Goal: Information Seeking & Learning: Learn about a topic

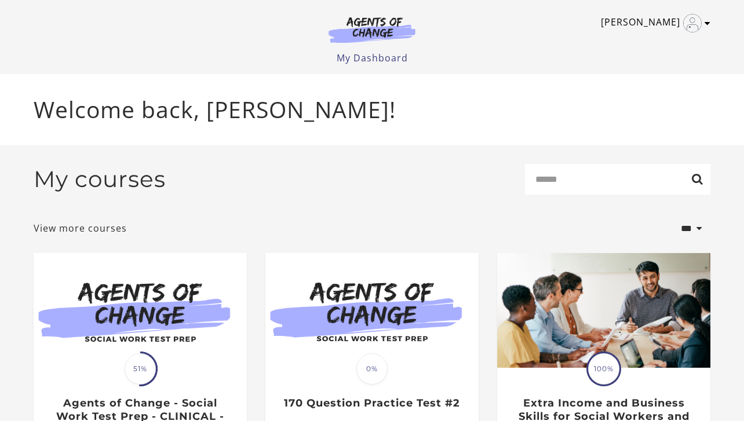
click at [699, 24] on img "Toggle menu" at bounding box center [693, 23] width 19 height 19
click at [658, 45] on link "My Account" at bounding box center [663, 42] width 102 height 20
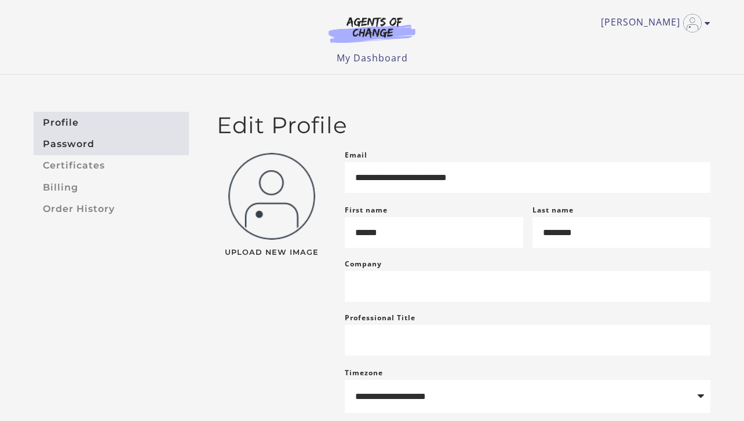
click at [78, 140] on link "Password" at bounding box center [111, 143] width 155 height 21
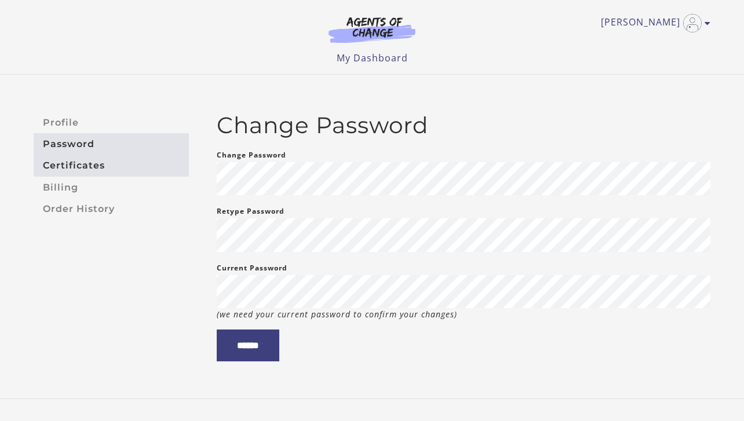
click at [83, 166] on link "Certificates" at bounding box center [111, 165] width 155 height 21
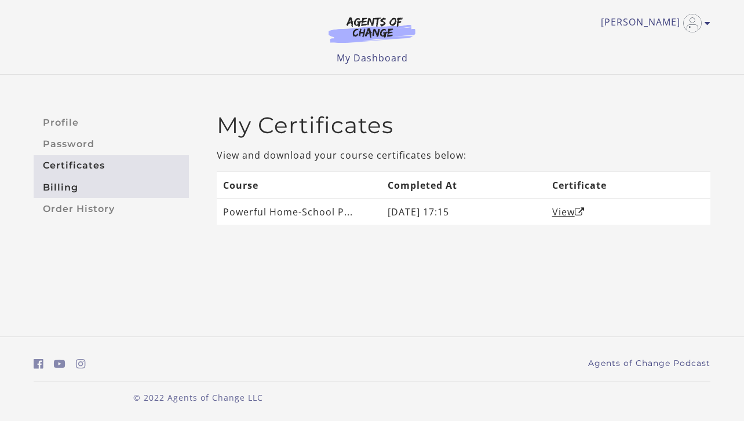
click at [78, 184] on link "Billing" at bounding box center [111, 187] width 155 height 21
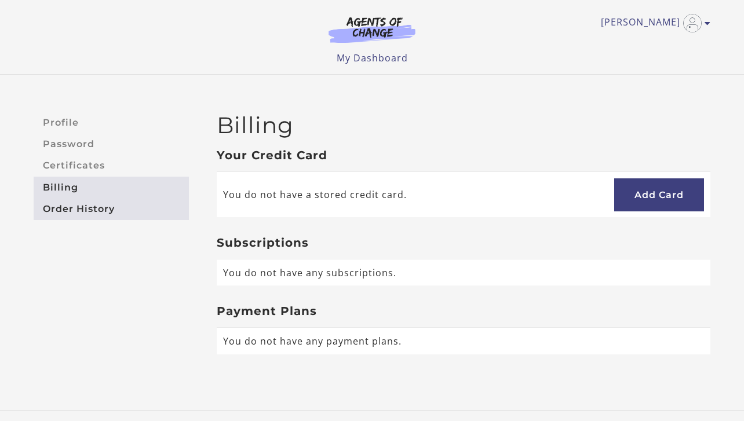
click at [79, 209] on link "Order History" at bounding box center [111, 208] width 155 height 21
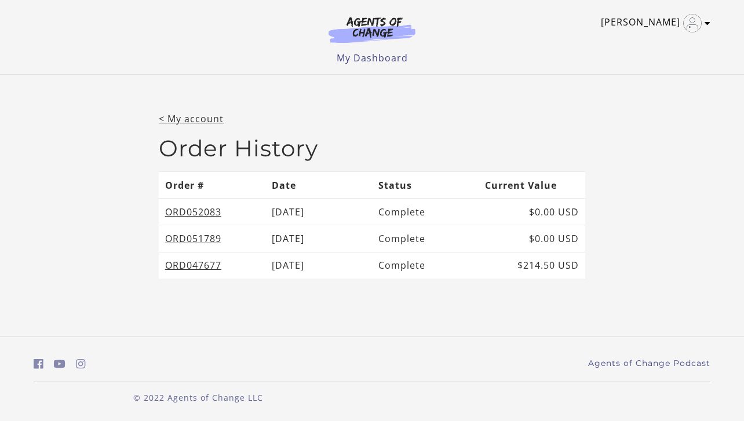
click at [697, 23] on img "Toggle menu" at bounding box center [693, 23] width 19 height 19
click at [661, 44] on link "My Account" at bounding box center [663, 42] width 102 height 20
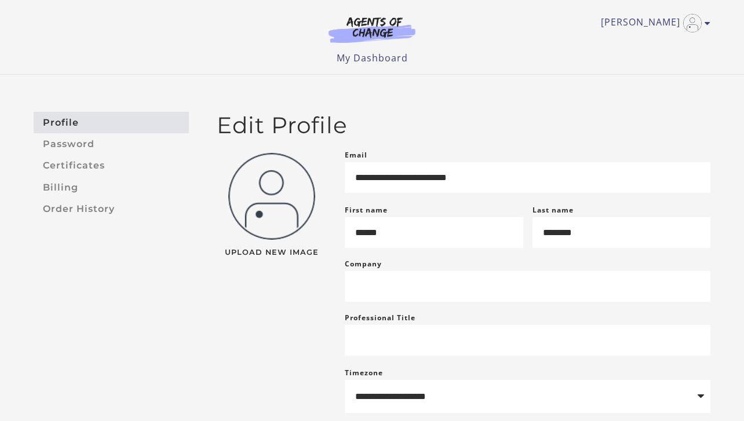
click at [371, 26] on img at bounding box center [372, 29] width 111 height 27
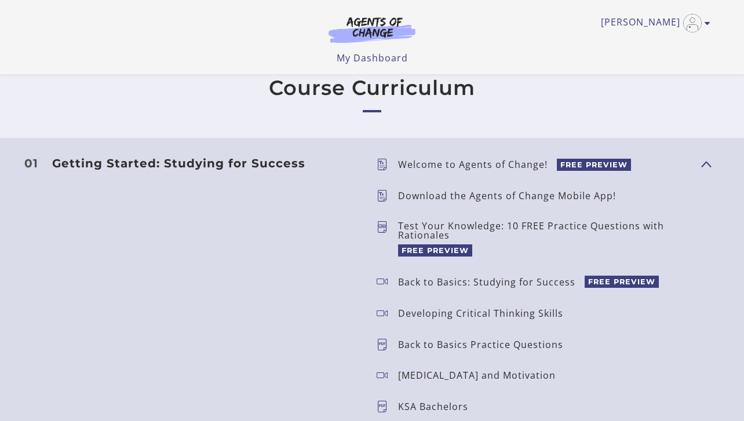
scroll to position [944, 0]
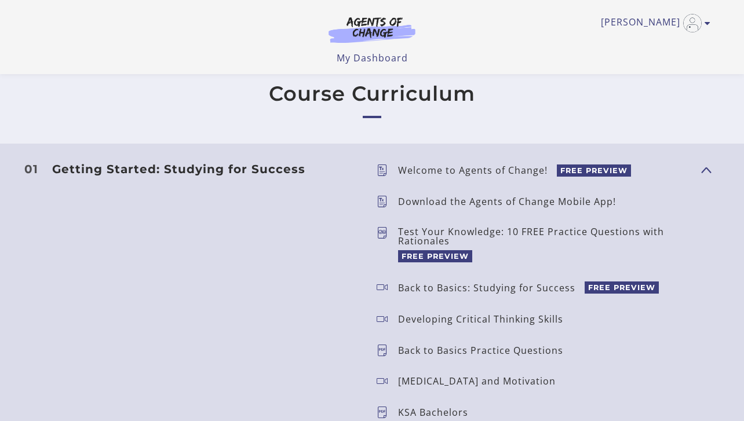
click at [447, 168] on p "Welcome to Agents of Change!" at bounding box center [477, 170] width 159 height 9
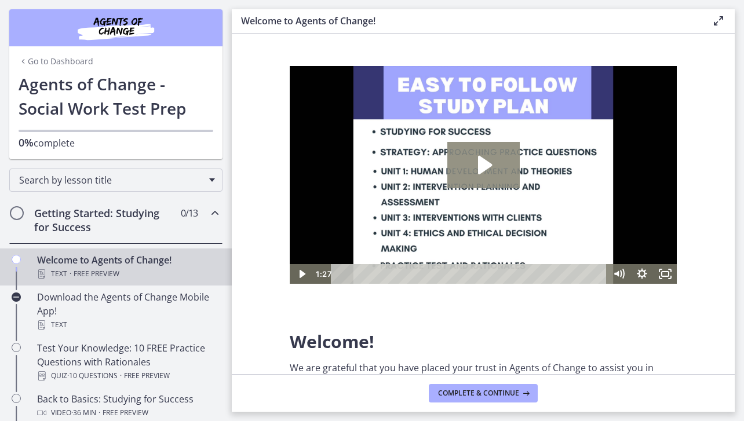
click at [475, 167] on icon "Play Video: c1o6hcmjueu5qasqsu00.mp4" at bounding box center [484, 165] width 72 height 46
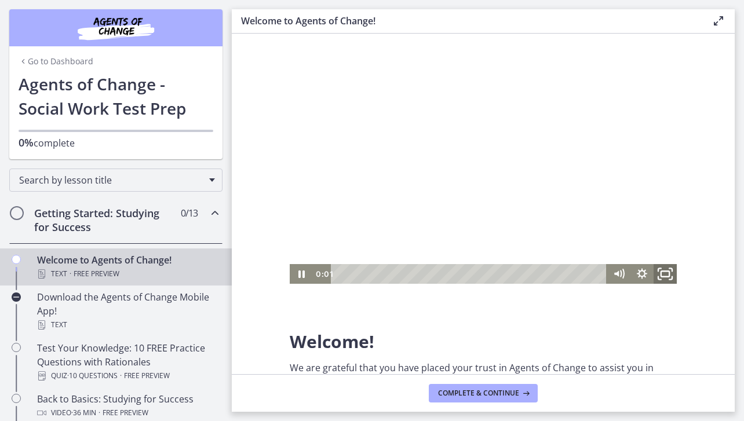
click at [667, 273] on icon "Fullscreen" at bounding box center [666, 274] width 28 height 24
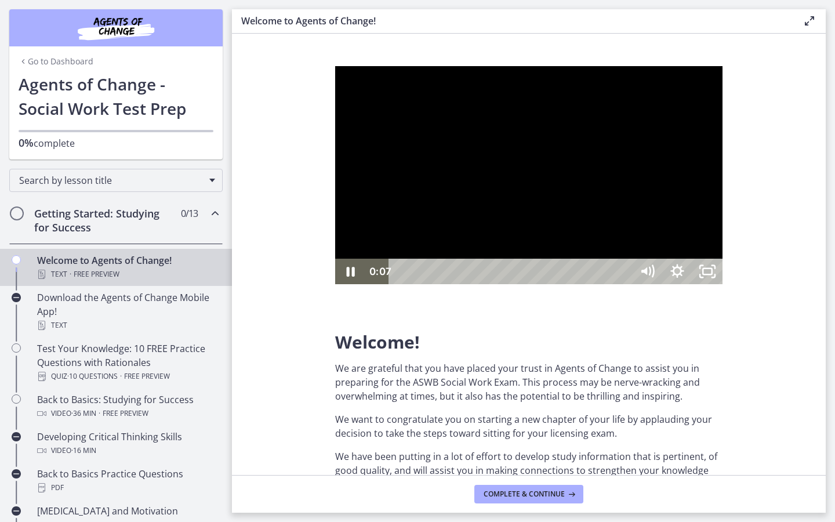
click at [457, 284] on div "Playbar" at bounding box center [511, 272] width 225 height 26
click at [624, 284] on div "1:24" at bounding box center [511, 272] width 225 height 26
click at [624, 284] on div "1:27" at bounding box center [511, 272] width 225 height 26
click at [725, 287] on icon "Unfullscreen" at bounding box center [707, 271] width 36 height 31
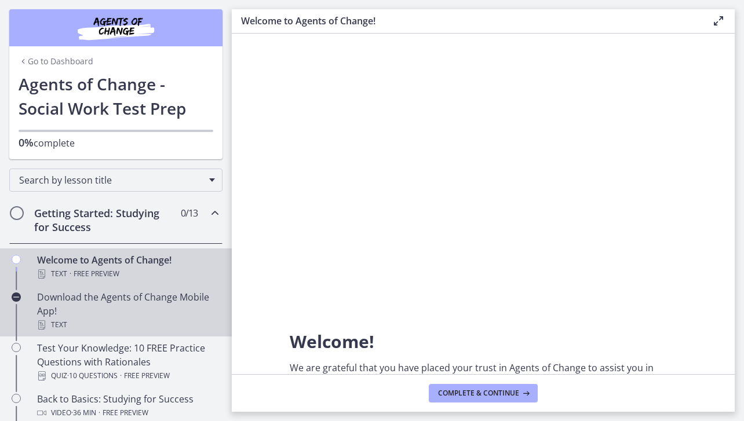
click at [139, 307] on div "Download the Agents of Change Mobile App! Text" at bounding box center [127, 311] width 181 height 42
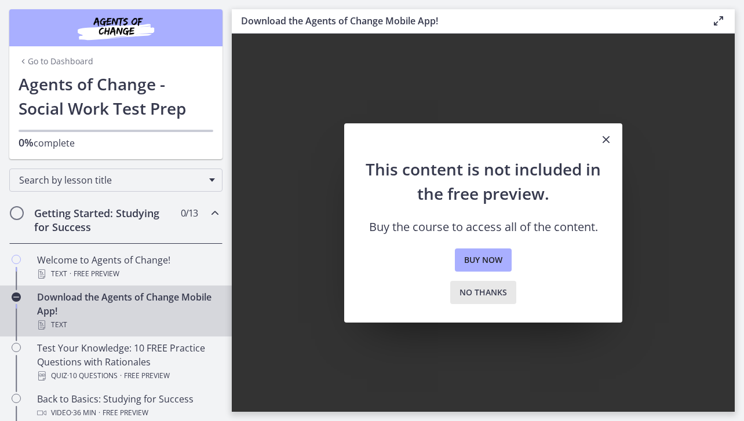
click at [489, 290] on span "No thanks" at bounding box center [484, 293] width 48 height 14
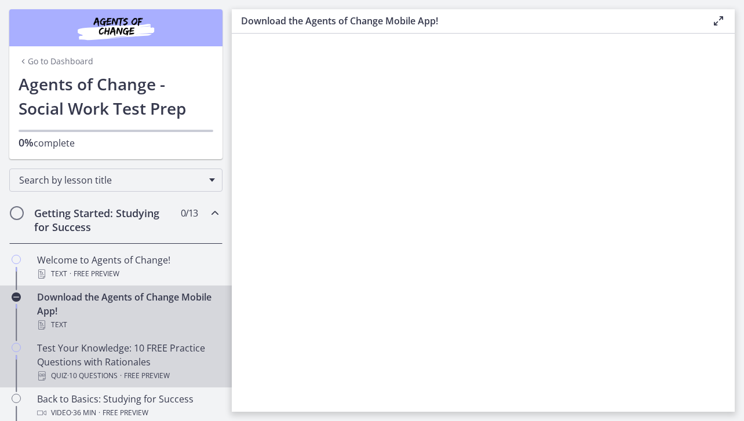
click at [150, 343] on div "Test Your Knowledge: 10 FREE Practice Questions with Rationales Quiz · 10 Quest…" at bounding box center [127, 362] width 181 height 42
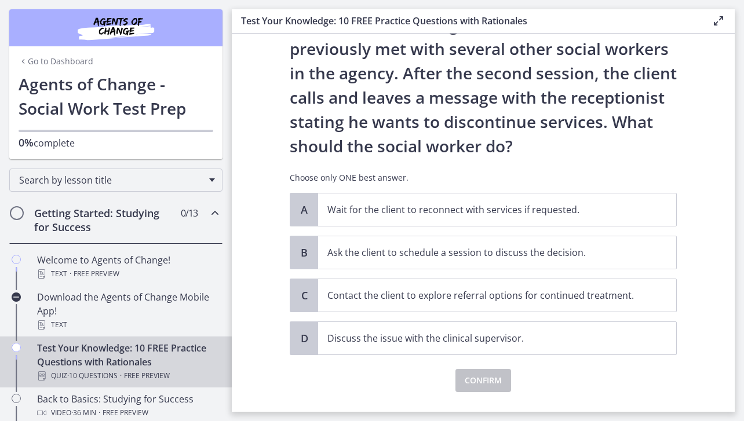
scroll to position [94, 0]
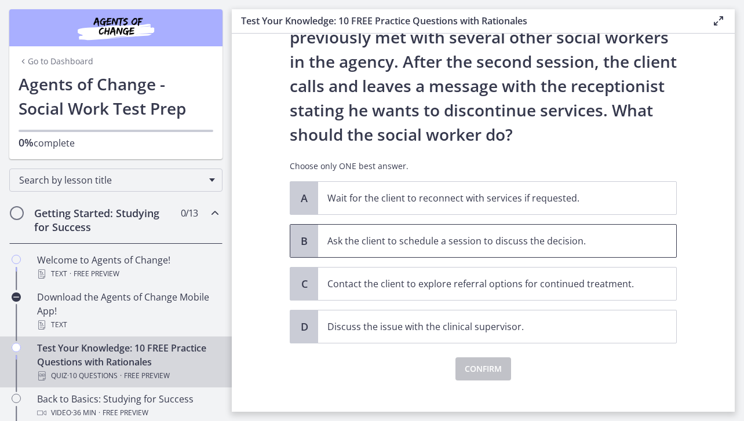
click at [382, 245] on p "Ask the client to schedule a session to discuss the decision." at bounding box center [486, 241] width 317 height 14
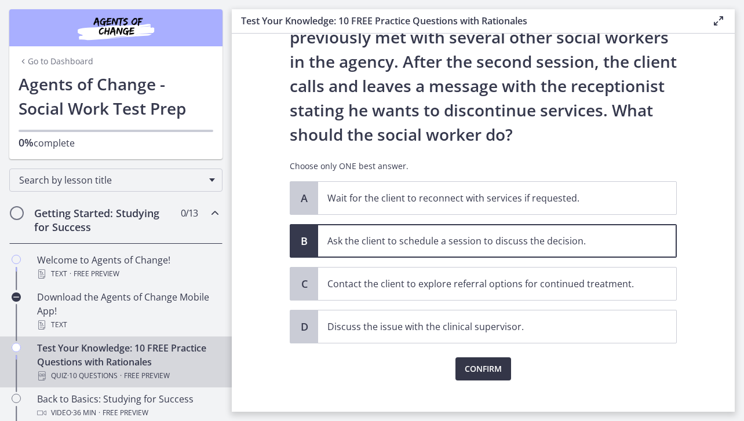
click at [473, 363] on span "Confirm" at bounding box center [483, 369] width 37 height 14
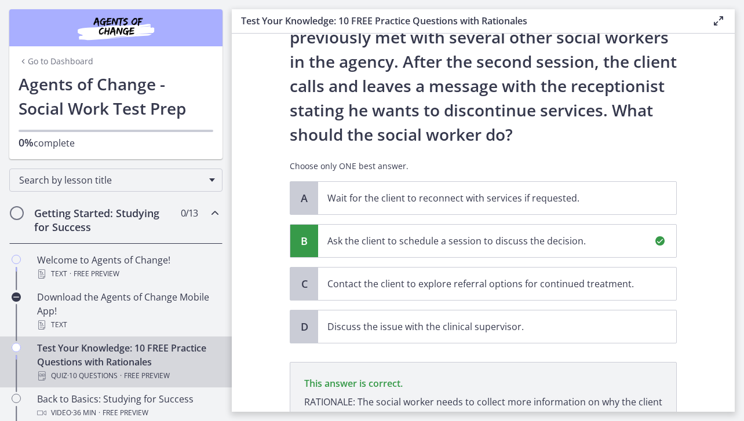
scroll to position [245, 0]
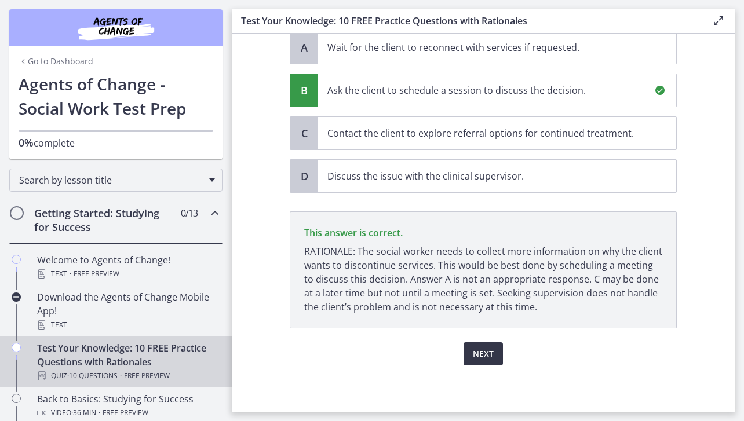
click at [484, 364] on button "Next" at bounding box center [483, 354] width 39 height 23
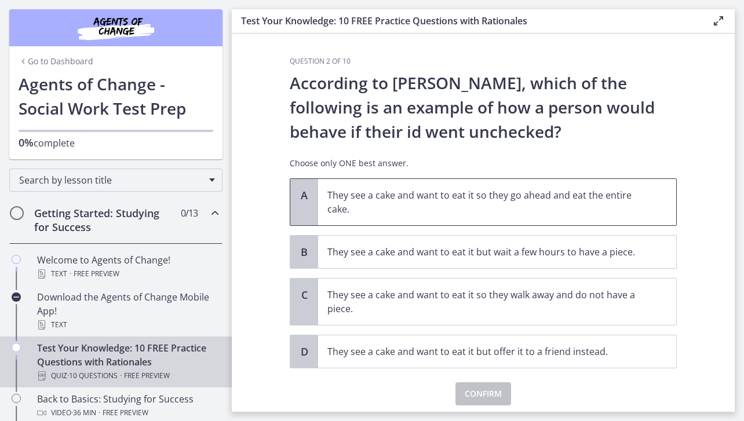
click at [466, 188] on span "They see a cake and want to eat it so they go ahead and eat the entire cake." at bounding box center [497, 202] width 358 height 46
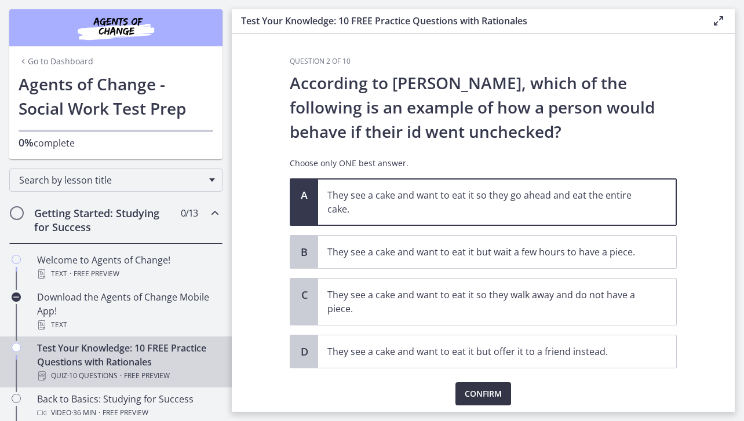
click at [473, 390] on span "Confirm" at bounding box center [483, 394] width 37 height 14
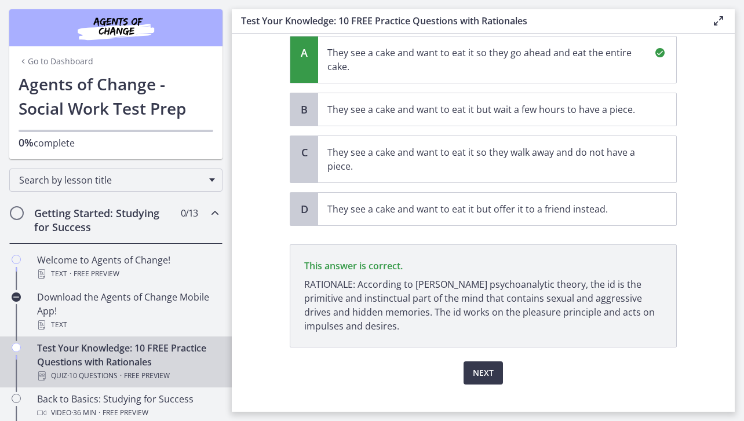
scroll to position [141, 0]
click at [481, 372] on span "Next" at bounding box center [483, 375] width 21 height 14
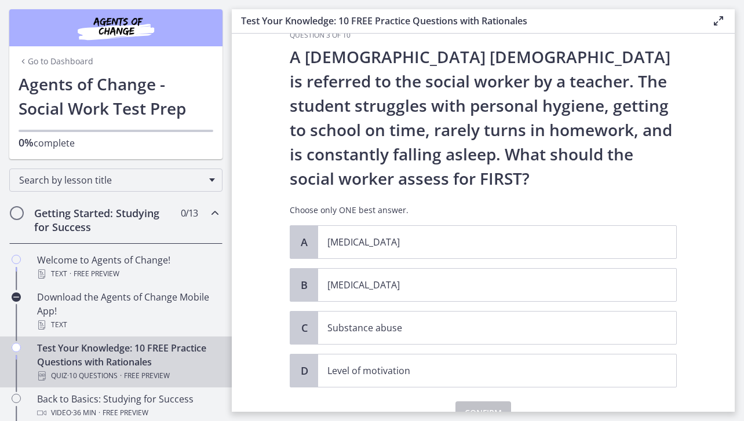
scroll to position [24, 0]
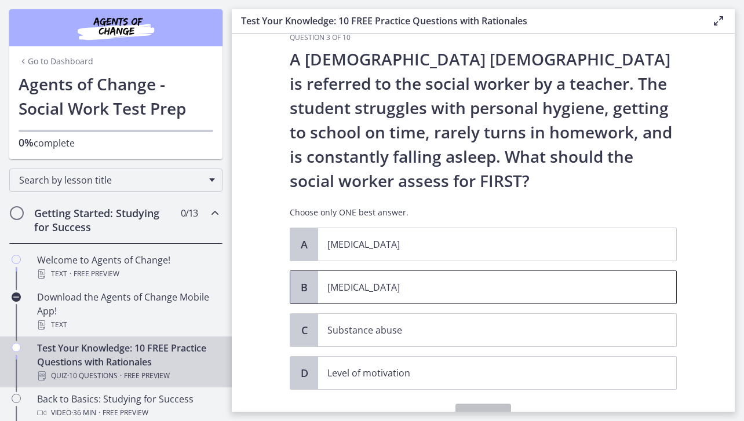
click at [535, 281] on p "[MEDICAL_DATA]" at bounding box center [486, 288] width 317 height 14
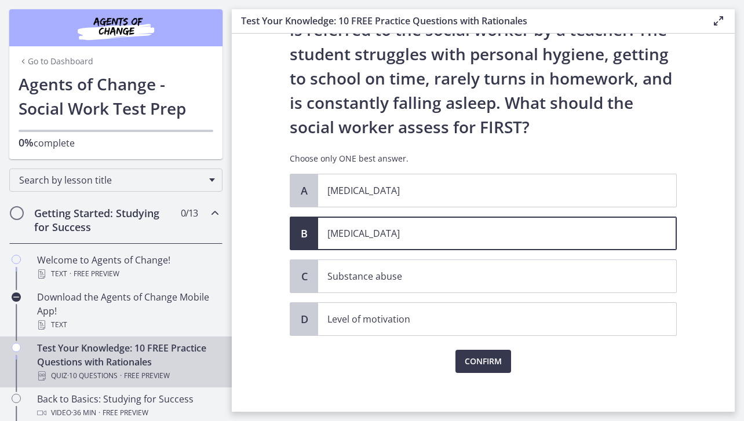
scroll to position [85, 0]
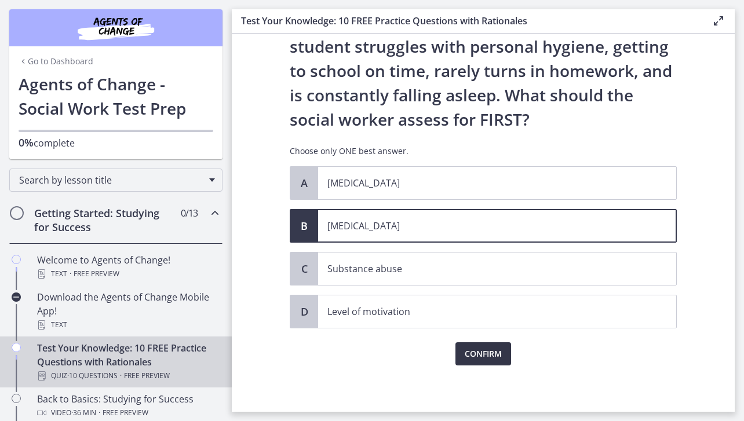
click at [481, 355] on span "Confirm" at bounding box center [483, 354] width 37 height 14
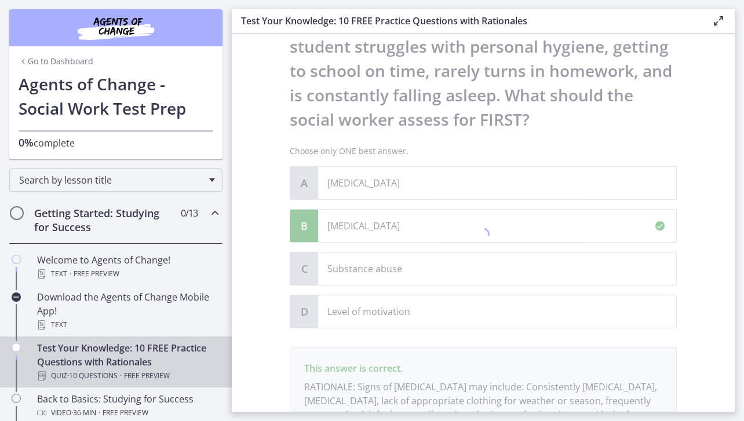
scroll to position [221, 0]
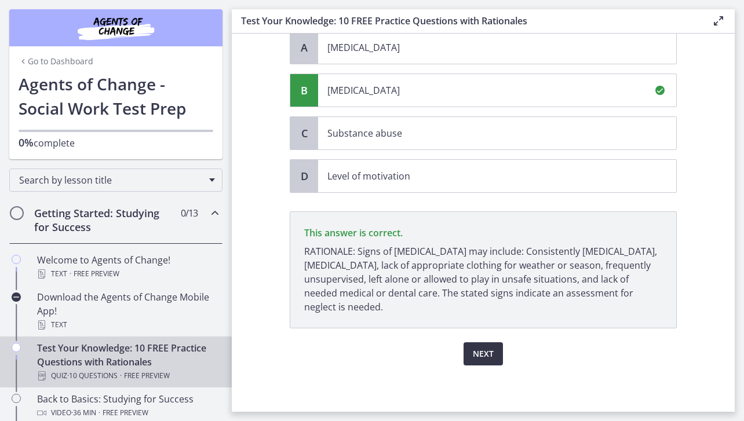
click at [478, 352] on span "Next" at bounding box center [483, 354] width 21 height 14
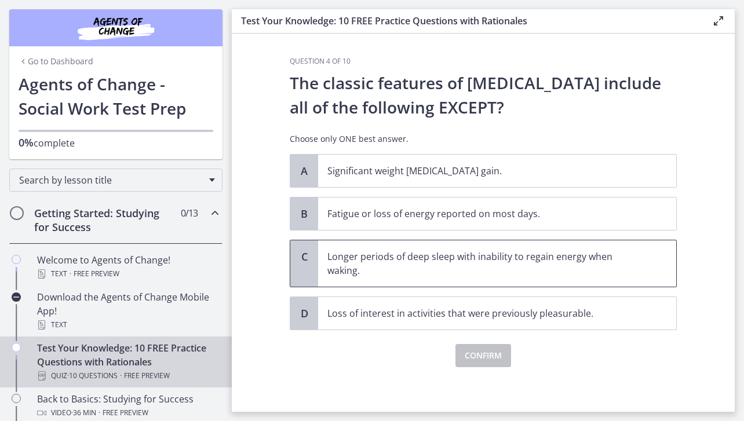
click at [594, 261] on p "Longer periods of deep sleep with inability to regain energy when waking." at bounding box center [486, 264] width 317 height 28
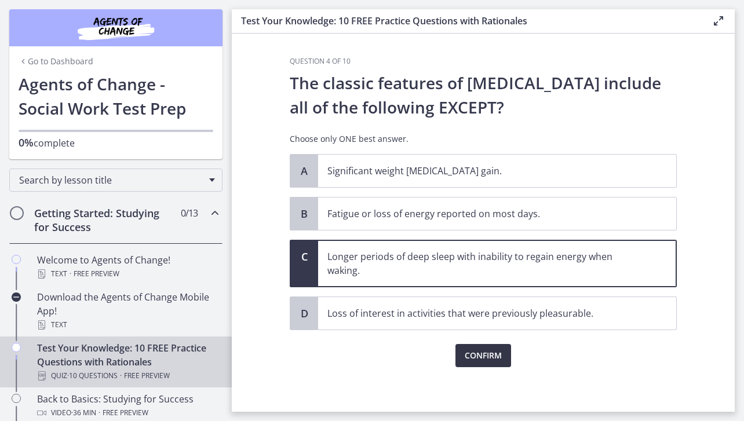
click at [488, 355] on span "Confirm" at bounding box center [483, 356] width 37 height 14
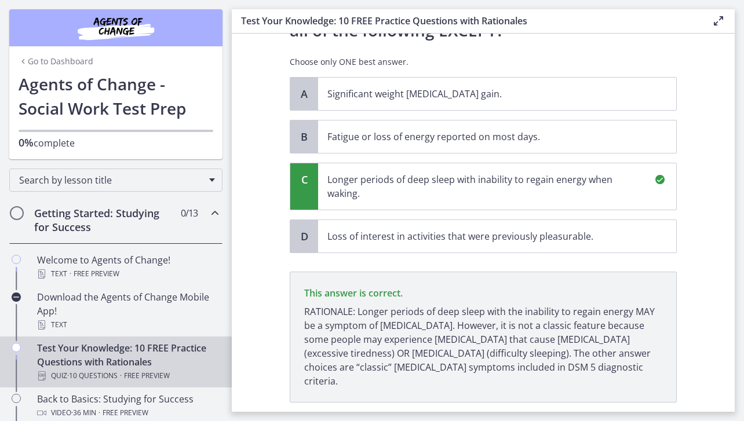
scroll to position [137, 0]
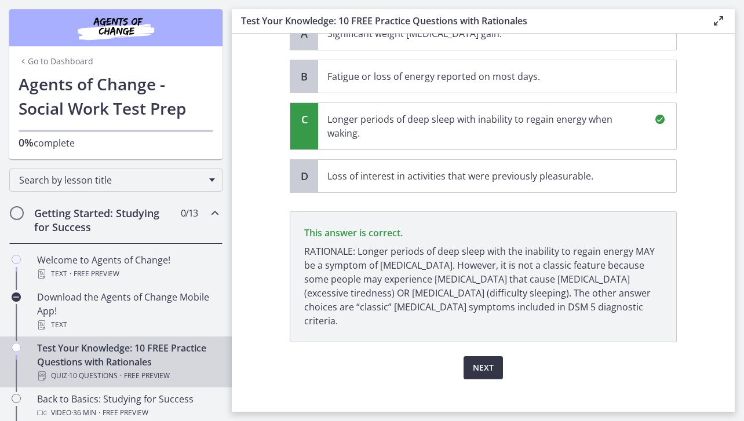
click at [483, 361] on span "Next" at bounding box center [483, 368] width 21 height 14
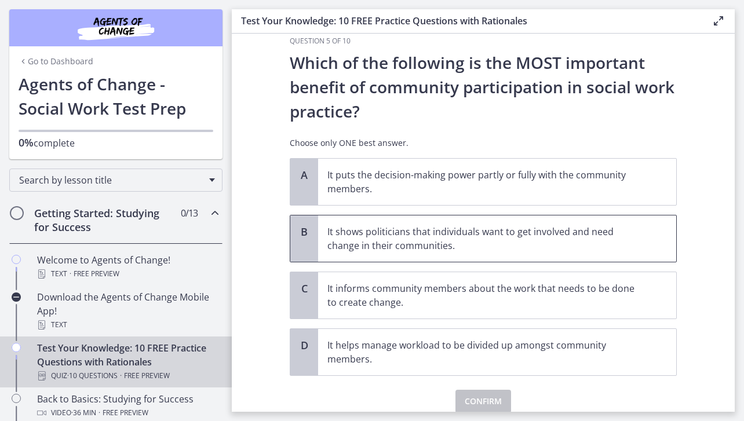
scroll to position [21, 0]
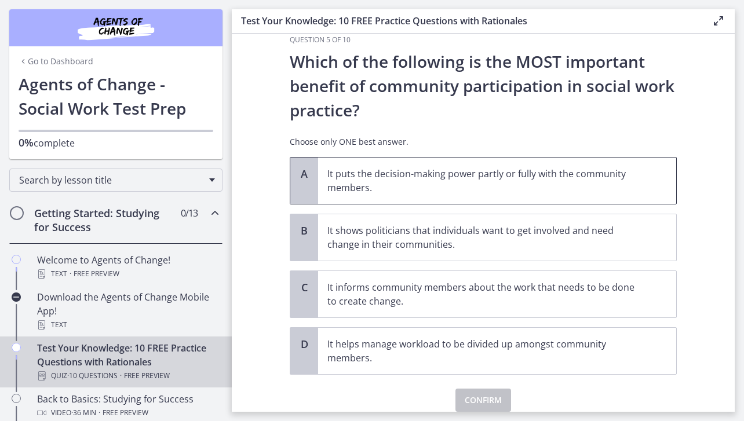
click at [452, 197] on span "It puts the decision-making power partly or fully with the community members." at bounding box center [497, 181] width 358 height 46
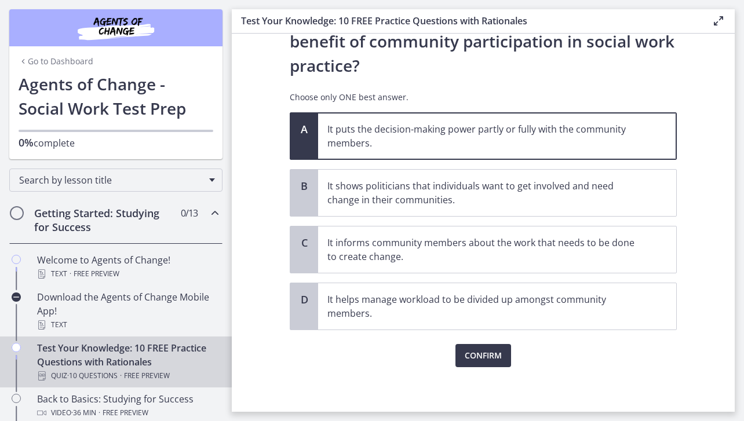
scroll to position [68, 0]
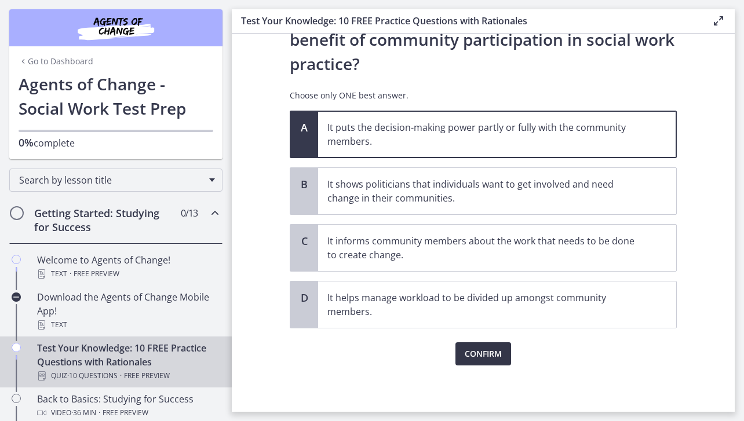
click at [467, 347] on span "Confirm" at bounding box center [483, 354] width 37 height 14
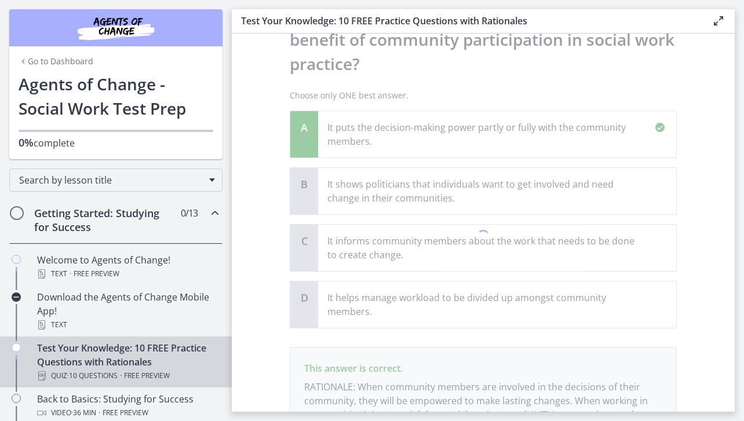
scroll to position [190, 0]
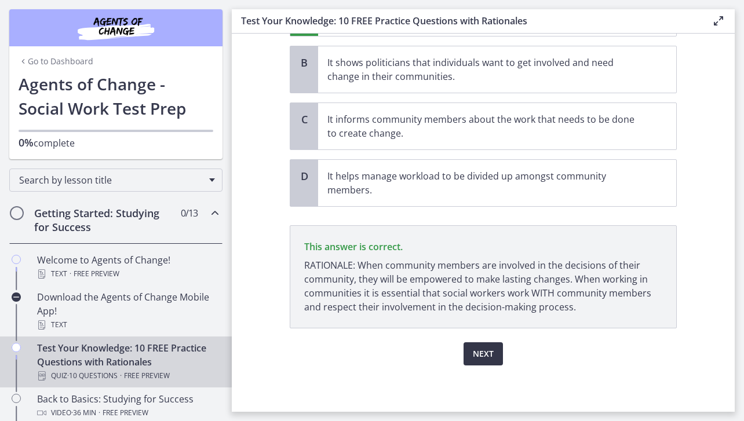
click at [477, 348] on span "Next" at bounding box center [483, 354] width 21 height 14
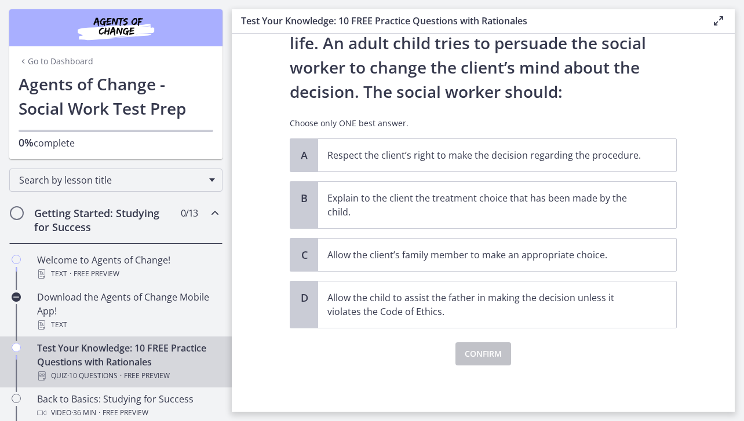
scroll to position [0, 0]
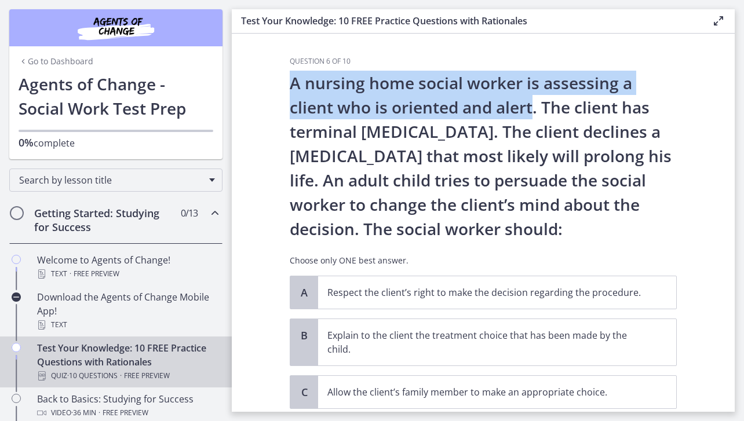
drag, startPoint x: 294, startPoint y: 86, endPoint x: 535, endPoint y: 110, distance: 241.7
click at [535, 110] on p "A nursing home social worker is assessing a client who is oriented and alert. T…" at bounding box center [483, 156] width 387 height 170
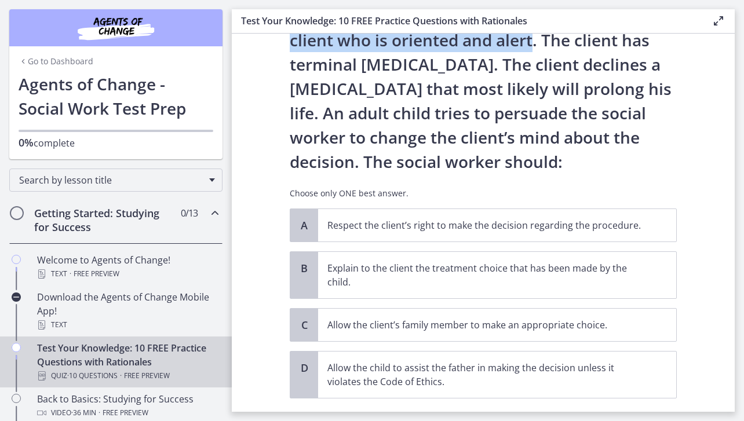
scroll to position [118, 0]
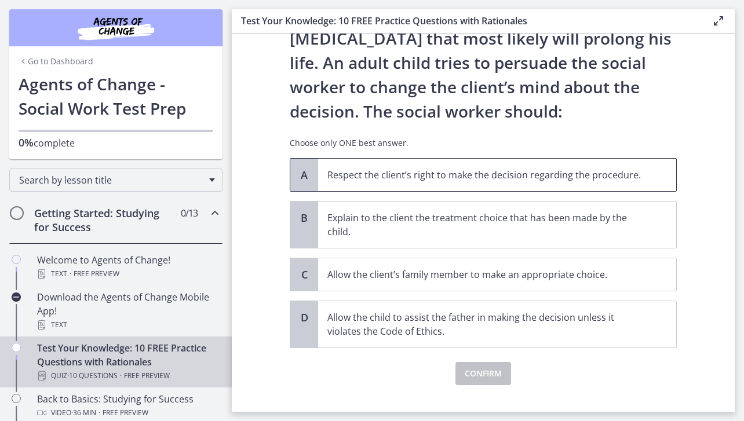
click at [533, 174] on p "Respect the client’s right to make the decision regarding the procedure." at bounding box center [486, 175] width 317 height 14
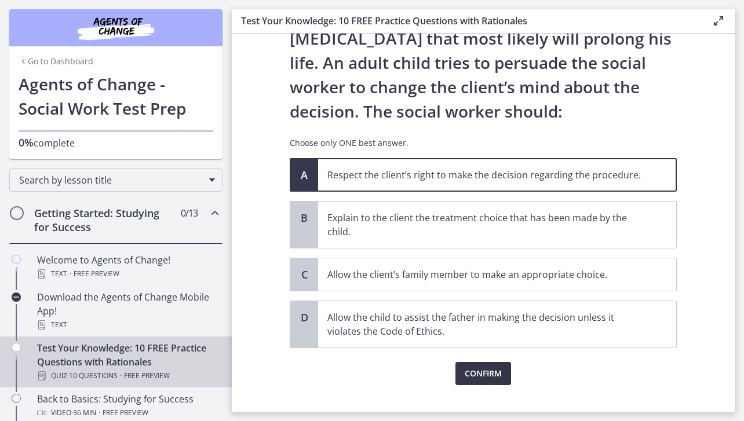
click at [499, 381] on button "Confirm" at bounding box center [484, 373] width 56 height 23
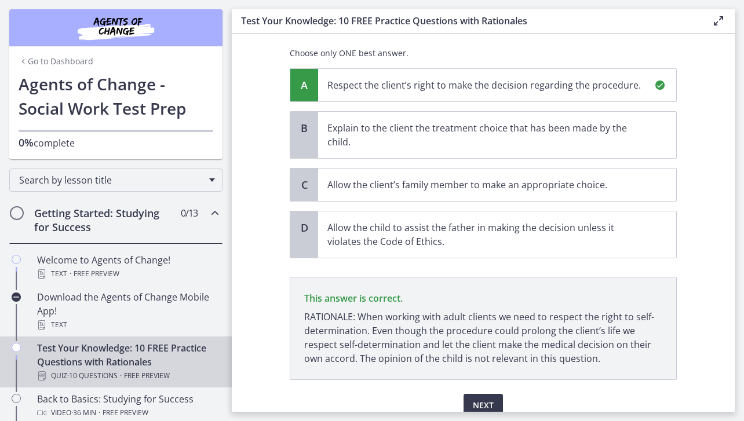
scroll to position [259, 0]
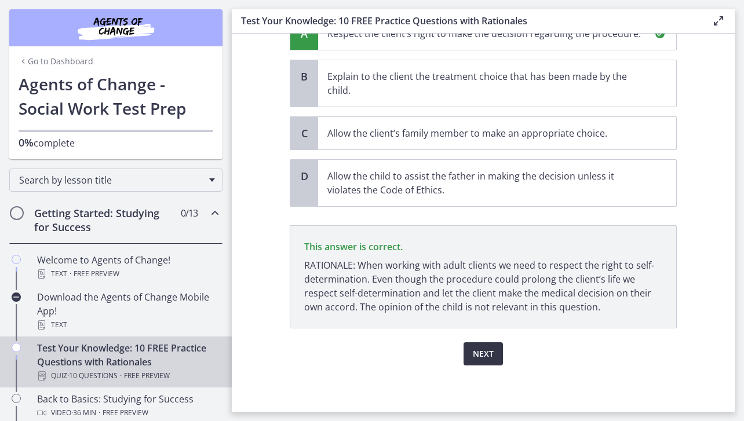
click at [497, 356] on button "Next" at bounding box center [483, 354] width 39 height 23
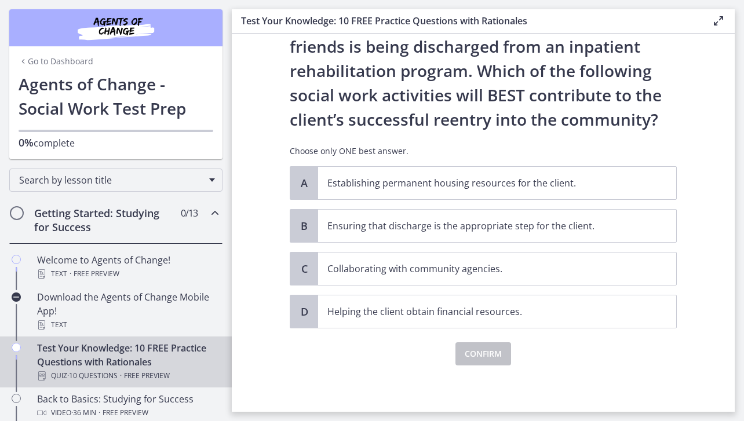
scroll to position [0, 0]
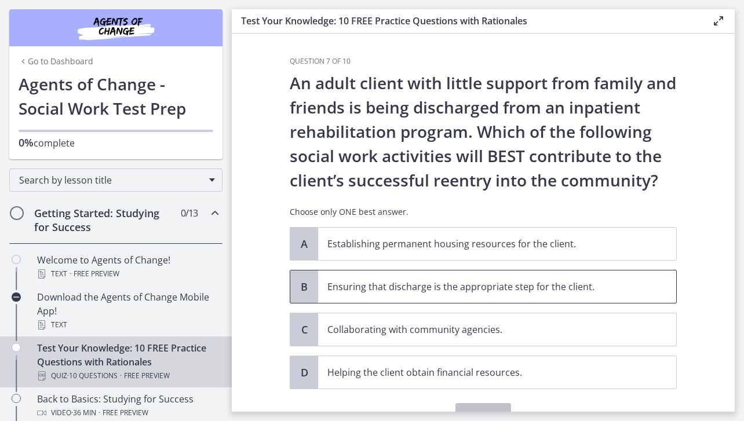
click at [468, 285] on p "Ensuring that discharge is the appropriate step for the client." at bounding box center [486, 287] width 317 height 14
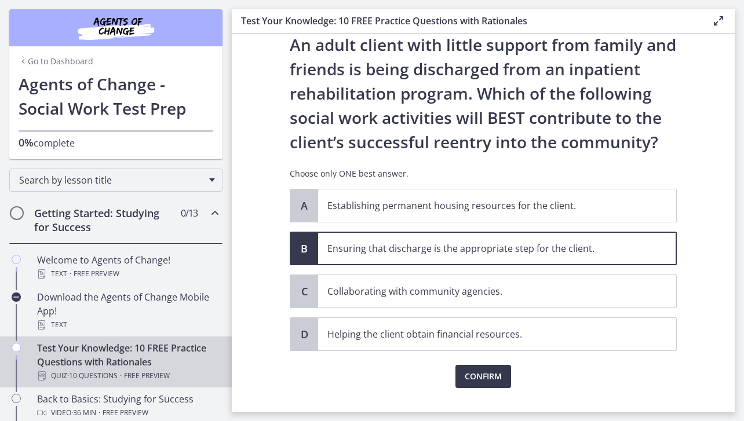
scroll to position [60, 0]
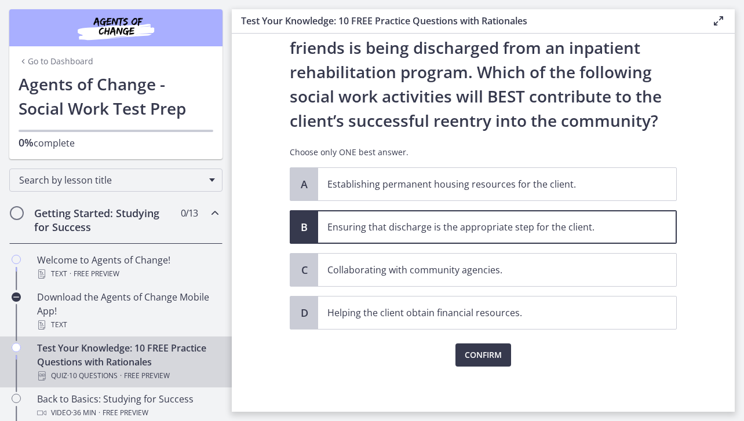
click at [483, 342] on div "Confirm" at bounding box center [483, 348] width 387 height 37
click at [483, 349] on span "Confirm" at bounding box center [483, 355] width 37 height 14
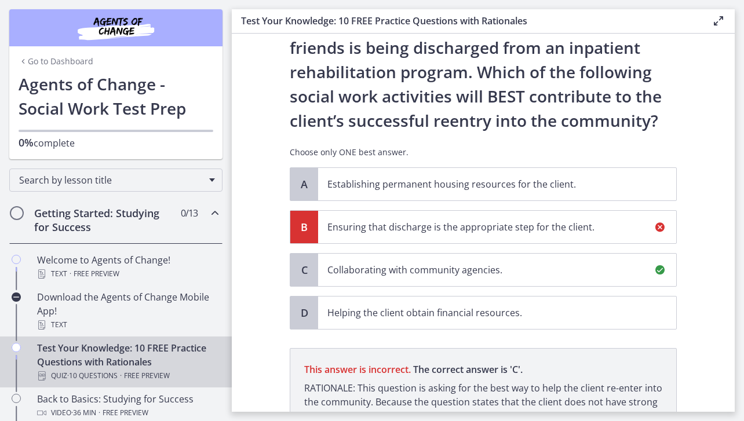
scroll to position [197, 0]
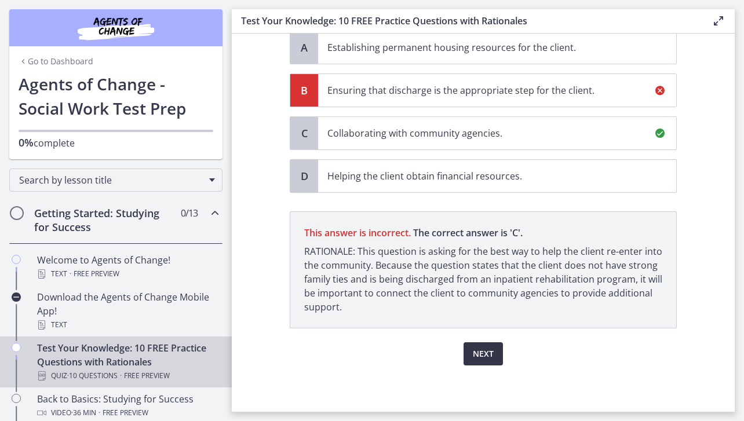
click at [480, 350] on span "Next" at bounding box center [483, 354] width 21 height 14
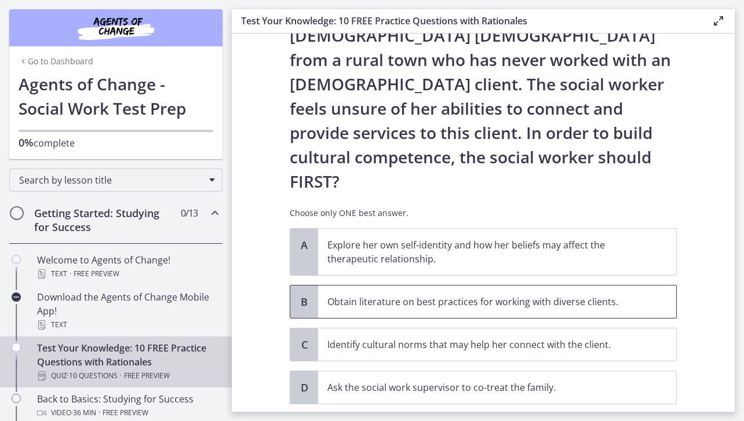
scroll to position [146, 0]
click at [563, 238] on p "Explore her own self-identity and how her beliefs may affect the therapeutic re…" at bounding box center [486, 252] width 317 height 28
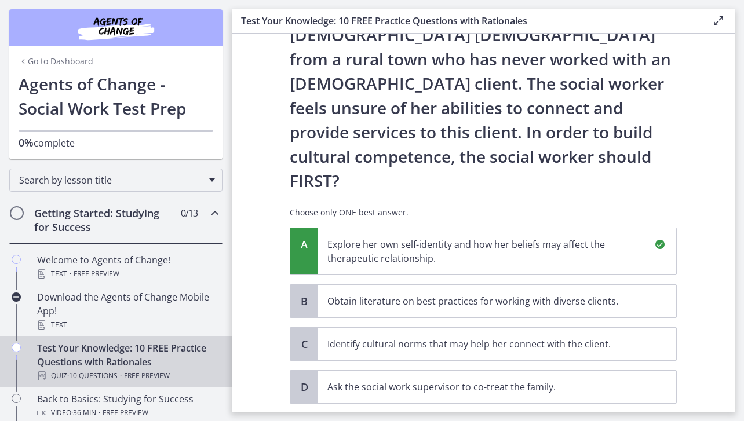
scroll to position [308, 0]
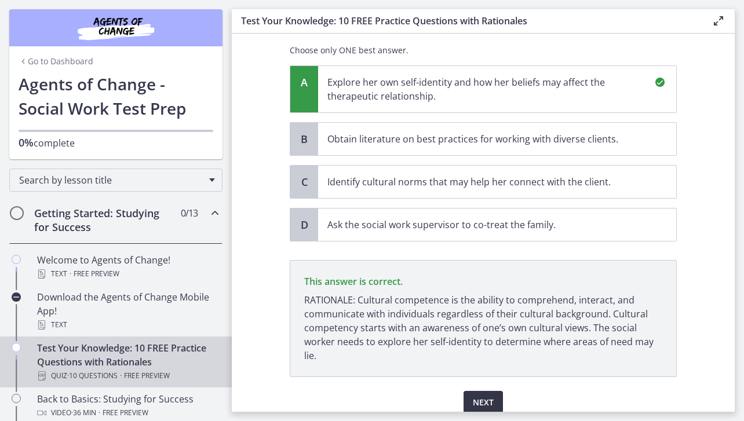
click at [489, 396] on span "Next" at bounding box center [483, 403] width 21 height 14
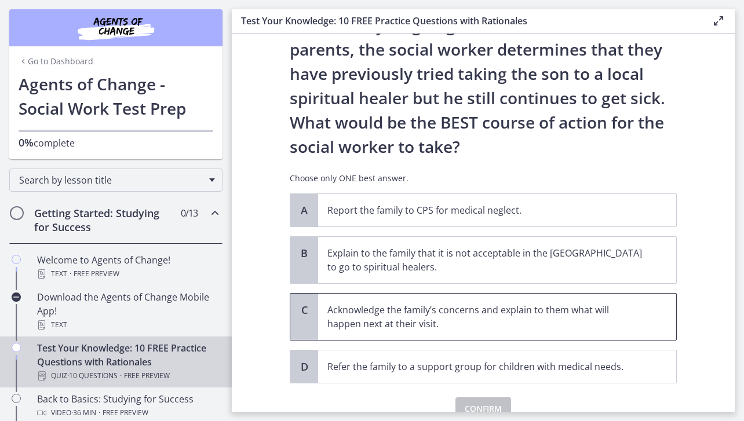
scroll to position [235, 0]
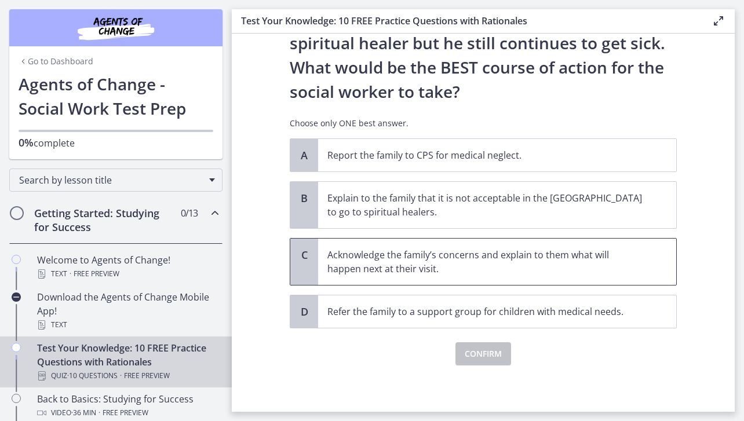
click at [472, 272] on p "Acknowledge the family’s concerns and explain to them what will happen next at …" at bounding box center [486, 262] width 317 height 28
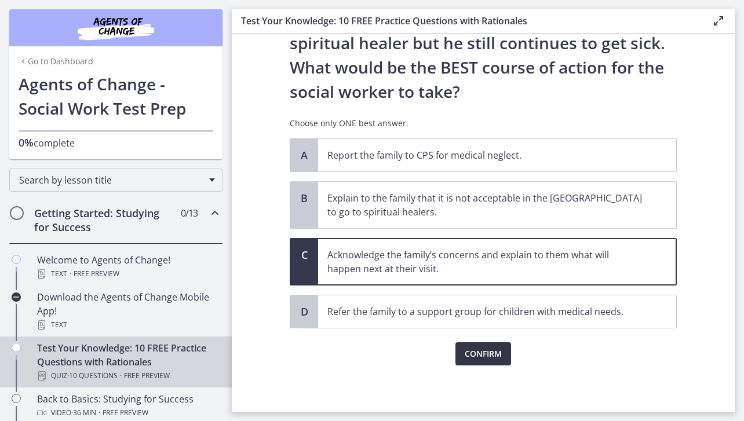
click at [483, 355] on span "Confirm" at bounding box center [483, 354] width 37 height 14
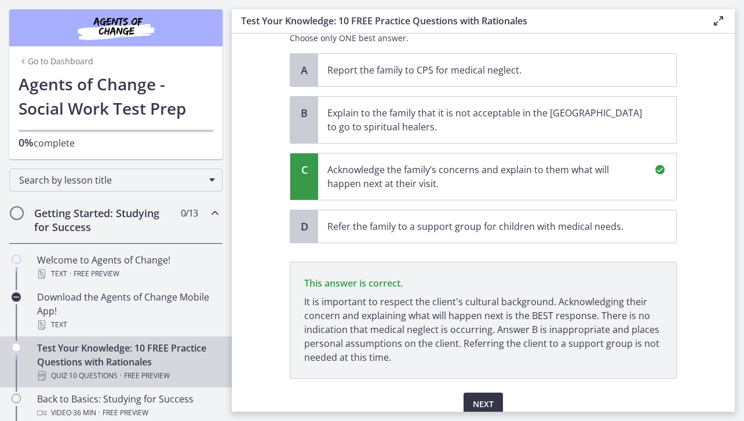
scroll to position [370, 0]
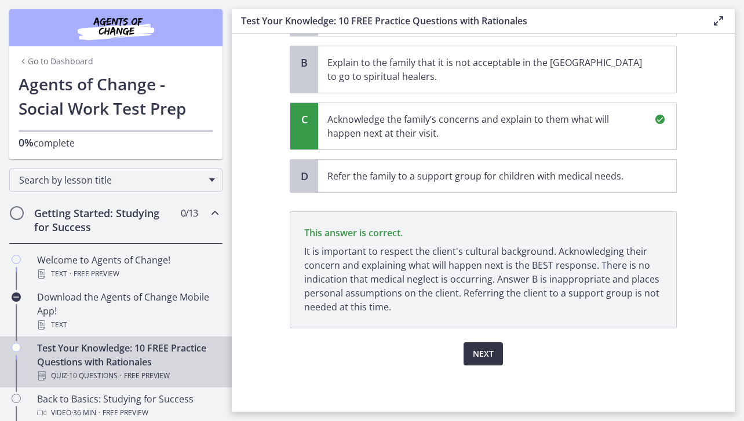
click at [475, 347] on span "Next" at bounding box center [483, 354] width 21 height 14
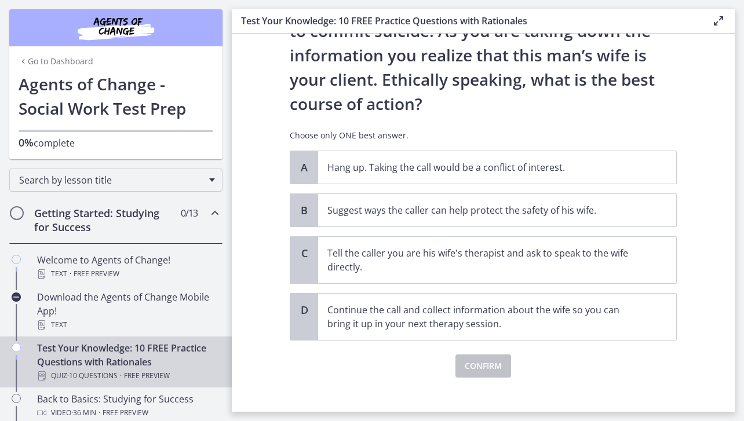
scroll to position [159, 0]
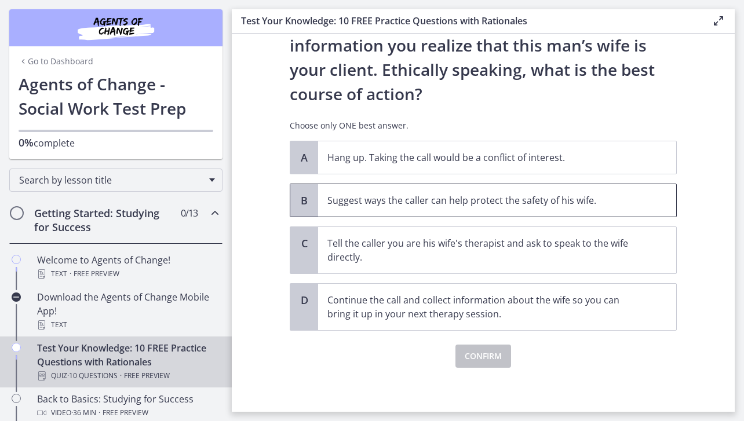
click at [500, 200] on p "Suggest ways the caller can help protect the safety of his wife." at bounding box center [486, 201] width 317 height 14
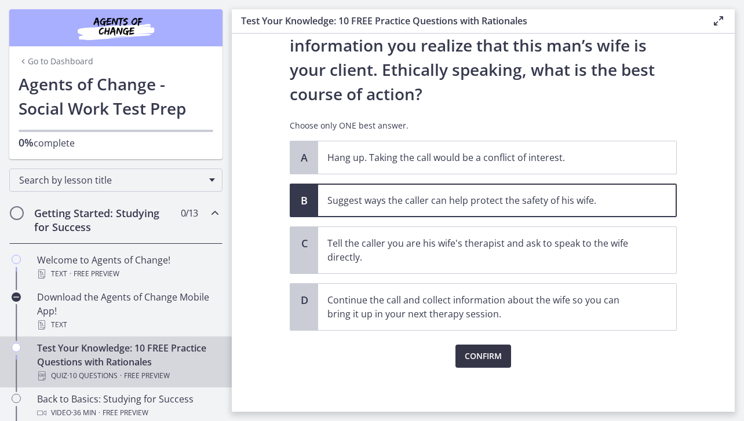
click at [490, 357] on span "Confirm" at bounding box center [483, 357] width 37 height 14
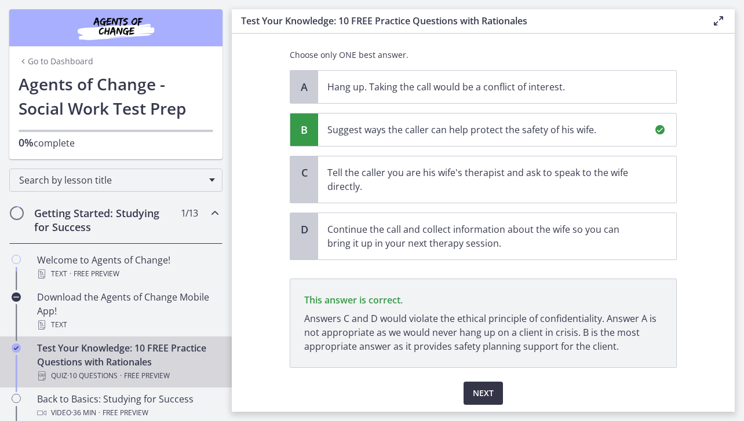
scroll to position [270, 0]
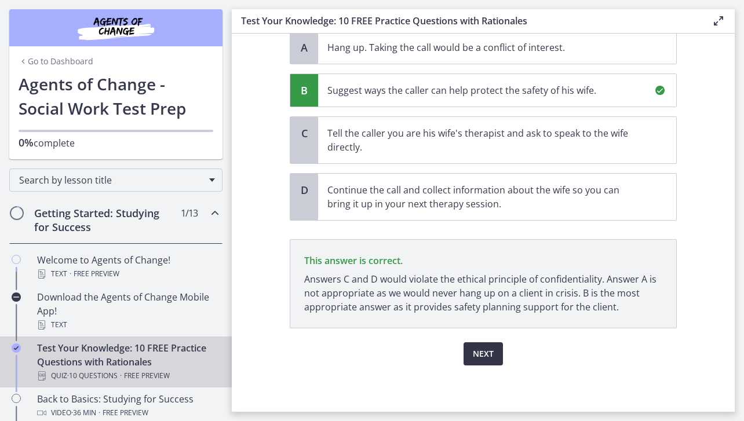
click at [490, 357] on span "Next" at bounding box center [483, 354] width 21 height 14
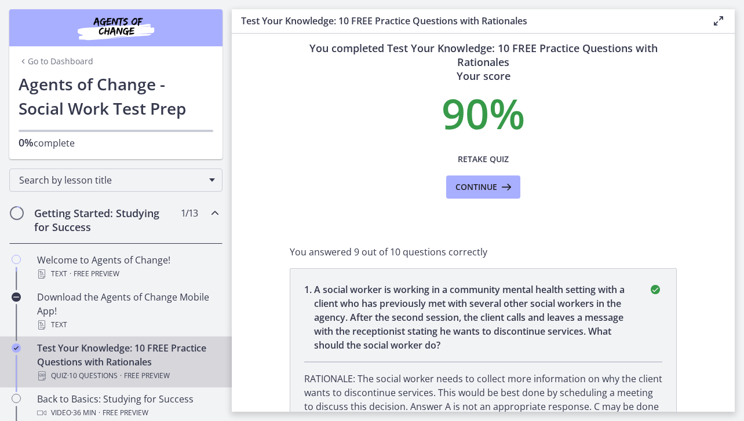
scroll to position [21, 0]
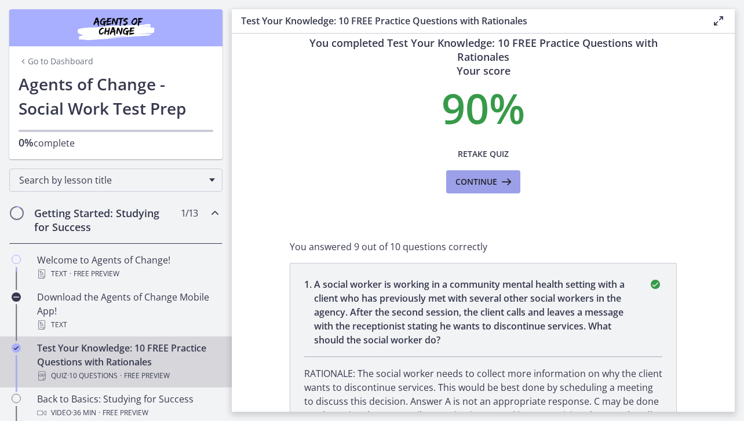
click at [506, 184] on icon at bounding box center [505, 182] width 16 height 14
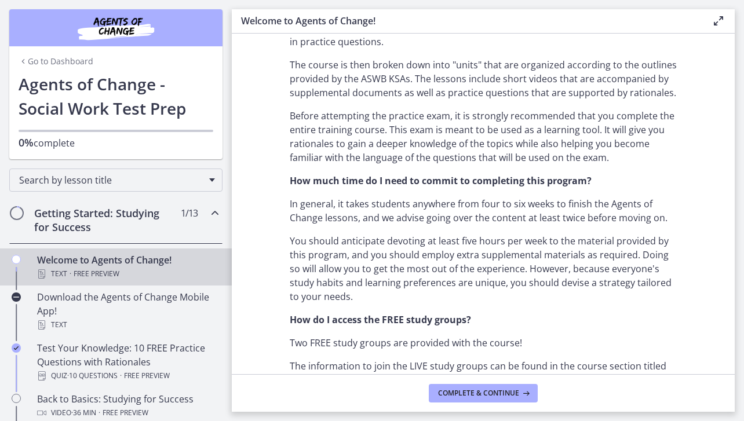
scroll to position [691, 0]
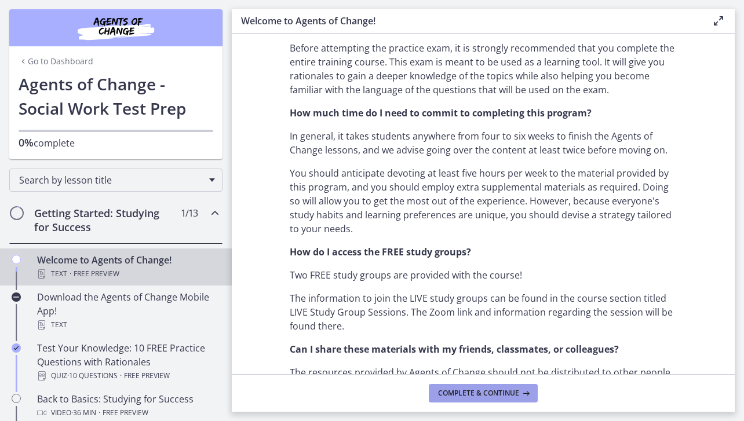
click at [511, 387] on button "Complete & continue" at bounding box center [483, 393] width 109 height 19
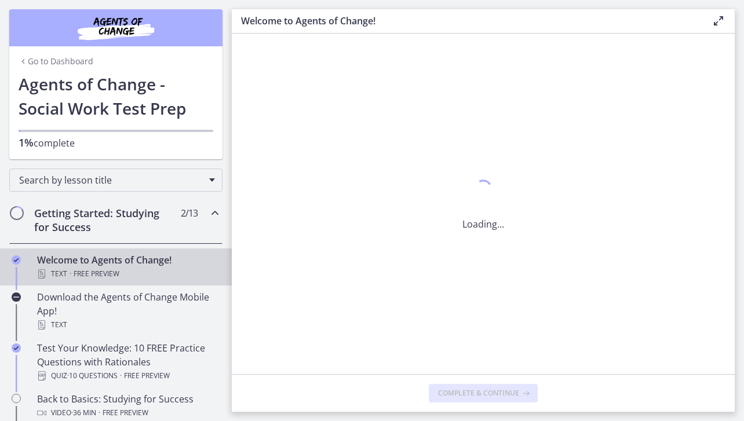
scroll to position [0, 0]
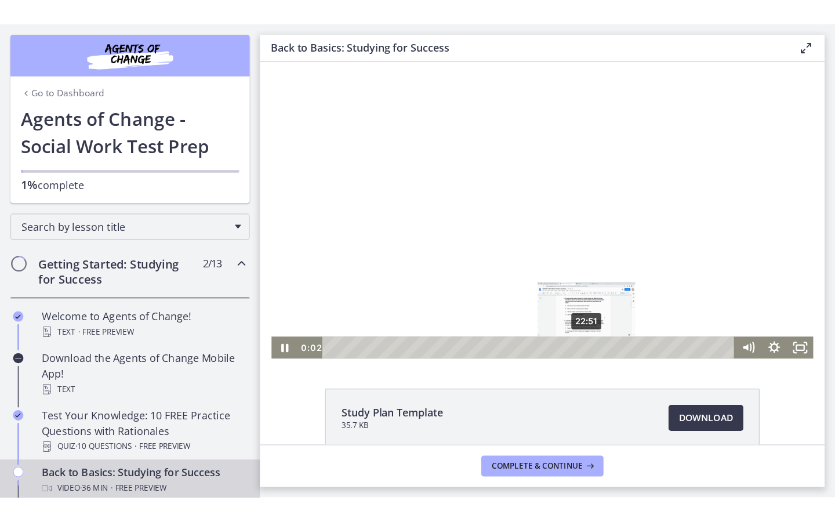
scroll to position [8, 0]
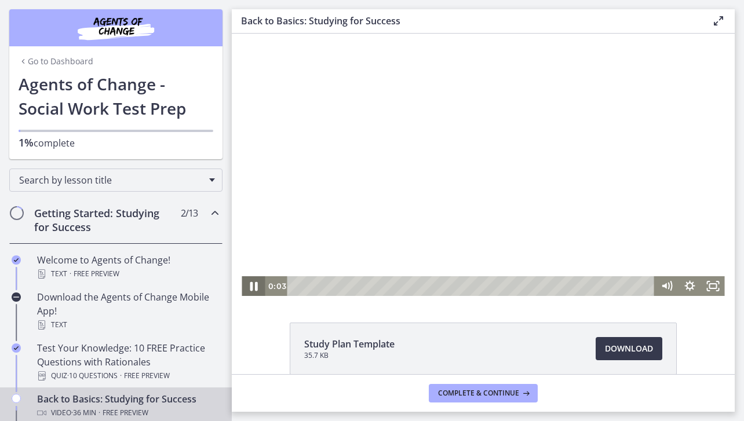
click at [256, 286] on icon "Pause" at bounding box center [254, 286] width 8 height 9
click at [256, 286] on icon "Play Video" at bounding box center [254, 287] width 7 height 10
click at [708, 283] on icon "Fullscreen" at bounding box center [714, 287] width 28 height 24
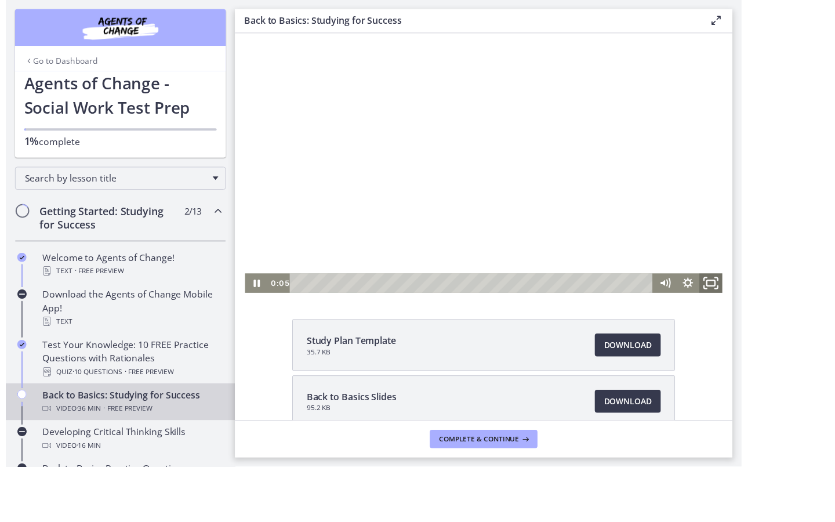
scroll to position [0, 0]
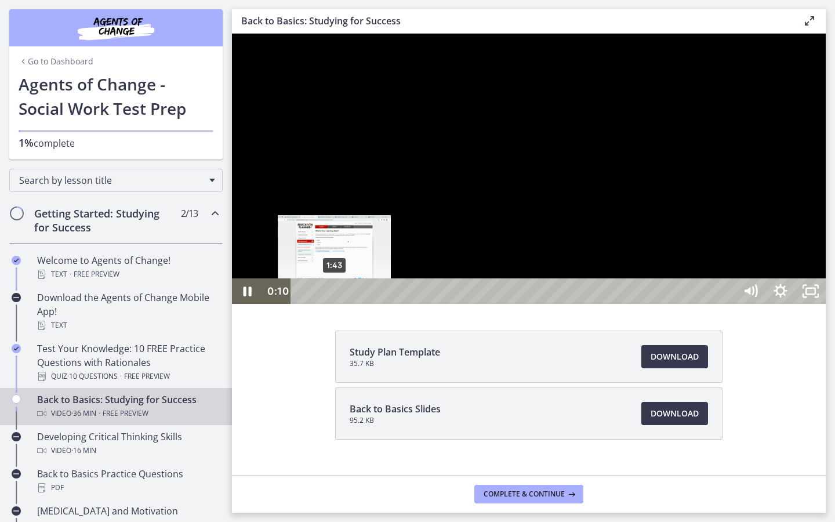
click at [335, 304] on div "1:43" at bounding box center [515, 291] width 426 height 26
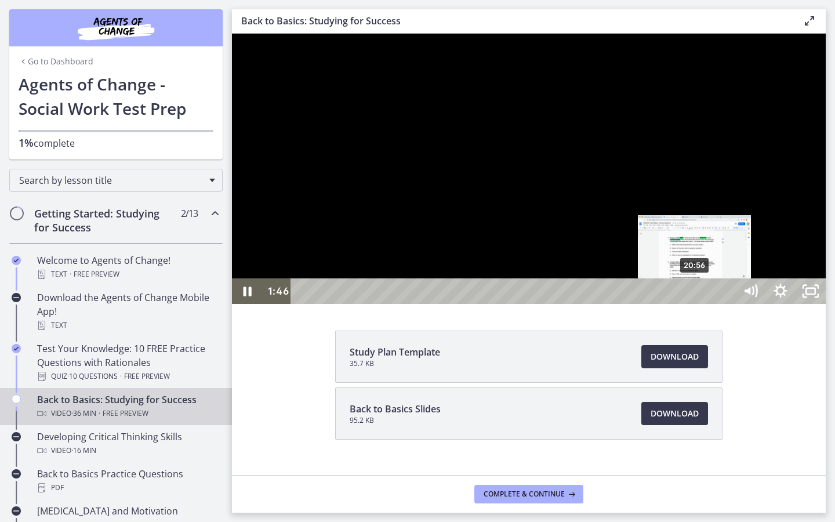
click at [695, 304] on div "20:56" at bounding box center [515, 291] width 426 height 26
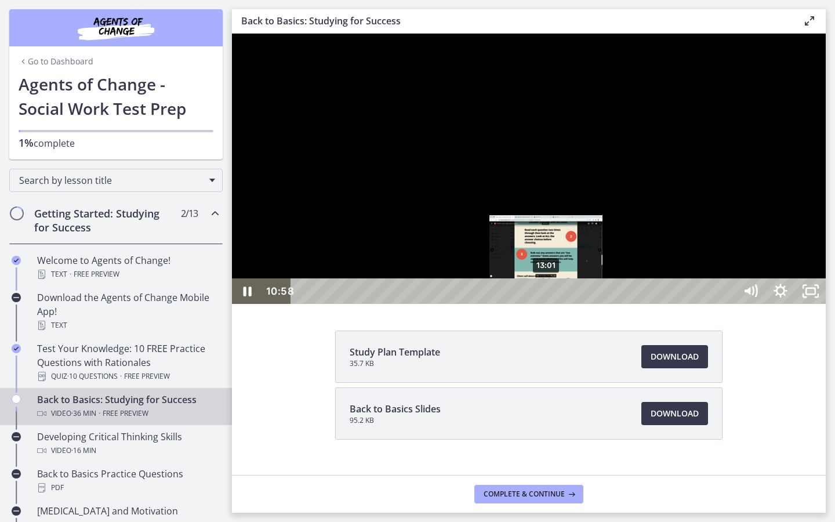
click at [547, 304] on div "13:01" at bounding box center [515, 291] width 426 height 26
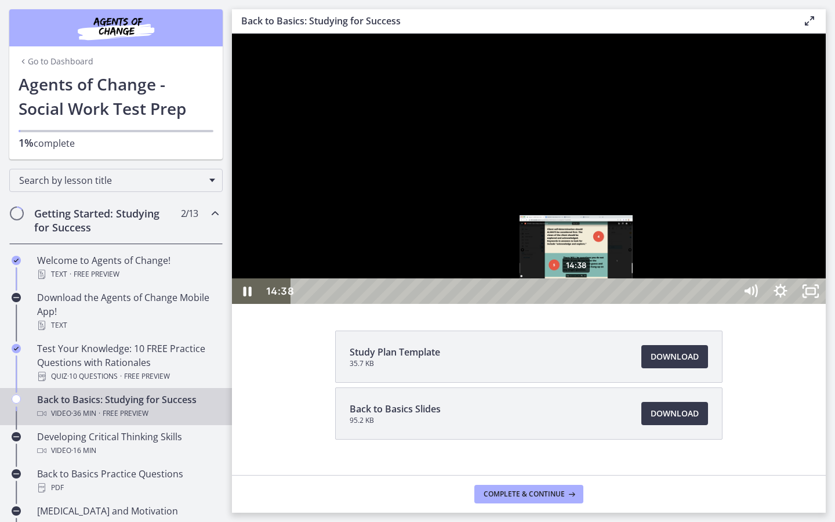
click at [577, 304] on div "14:38" at bounding box center [515, 291] width 426 height 26
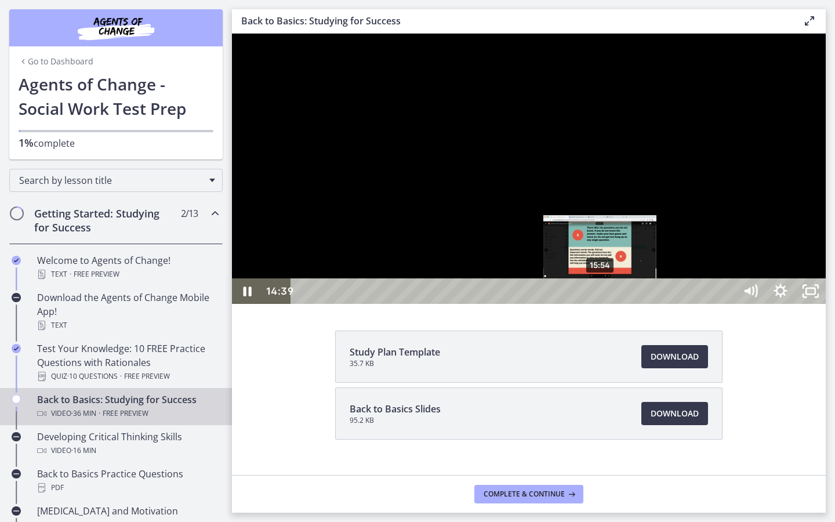
click at [601, 304] on div "15:54" at bounding box center [515, 291] width 426 height 26
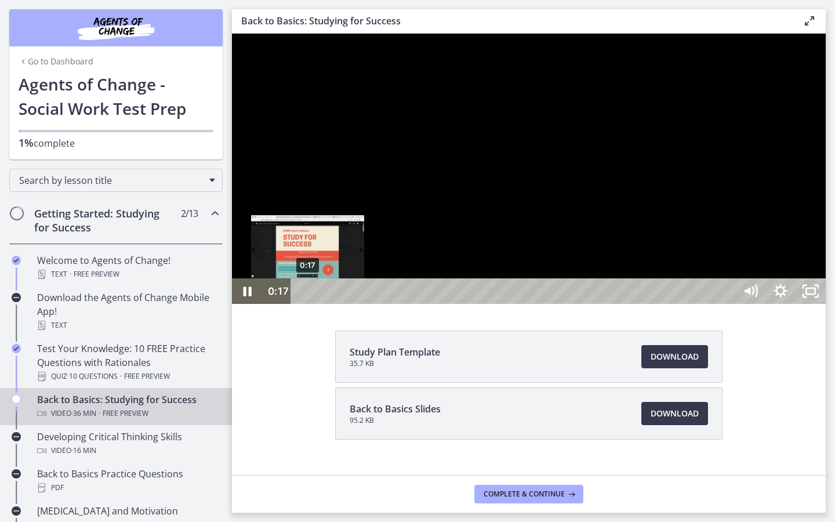
click at [308, 304] on div "0:17" at bounding box center [515, 291] width 426 height 26
